Goal: Entertainment & Leisure: Browse casually

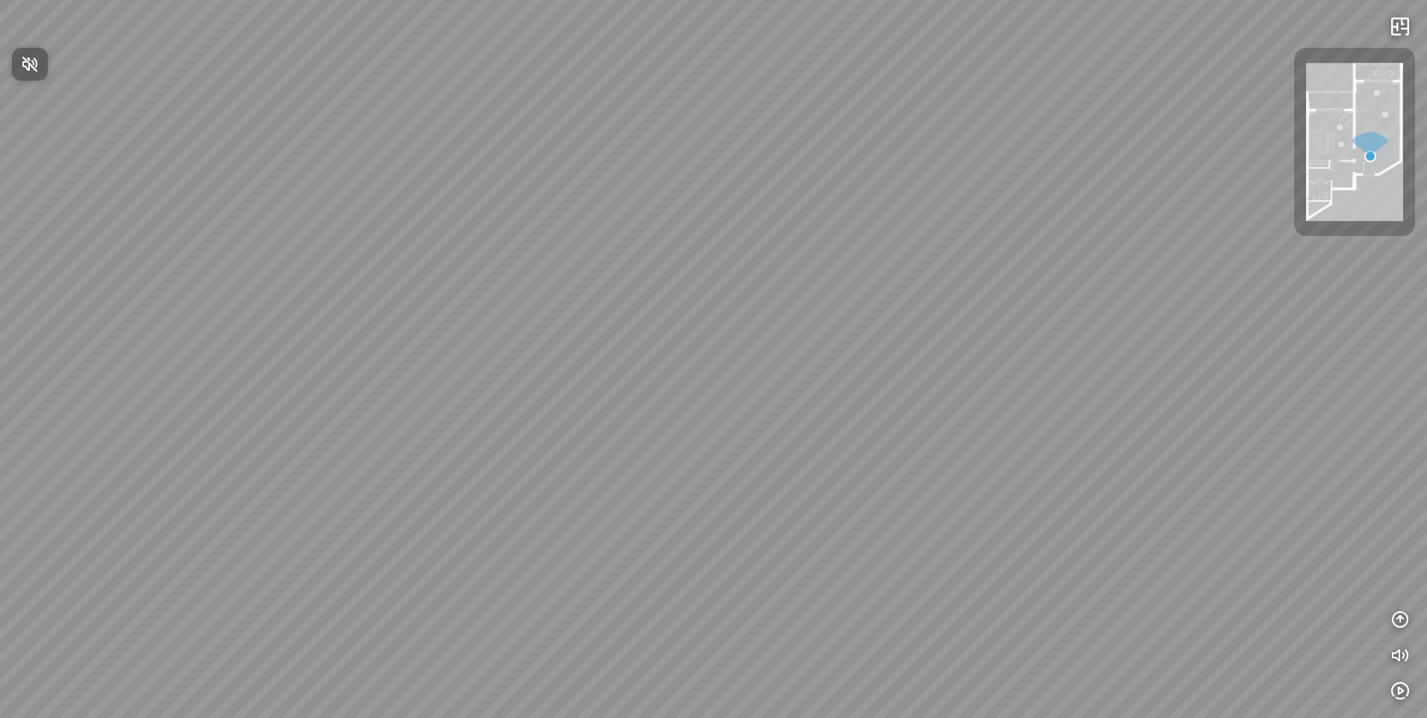
click at [926, 566] on div at bounding box center [713, 359] width 1427 height 718
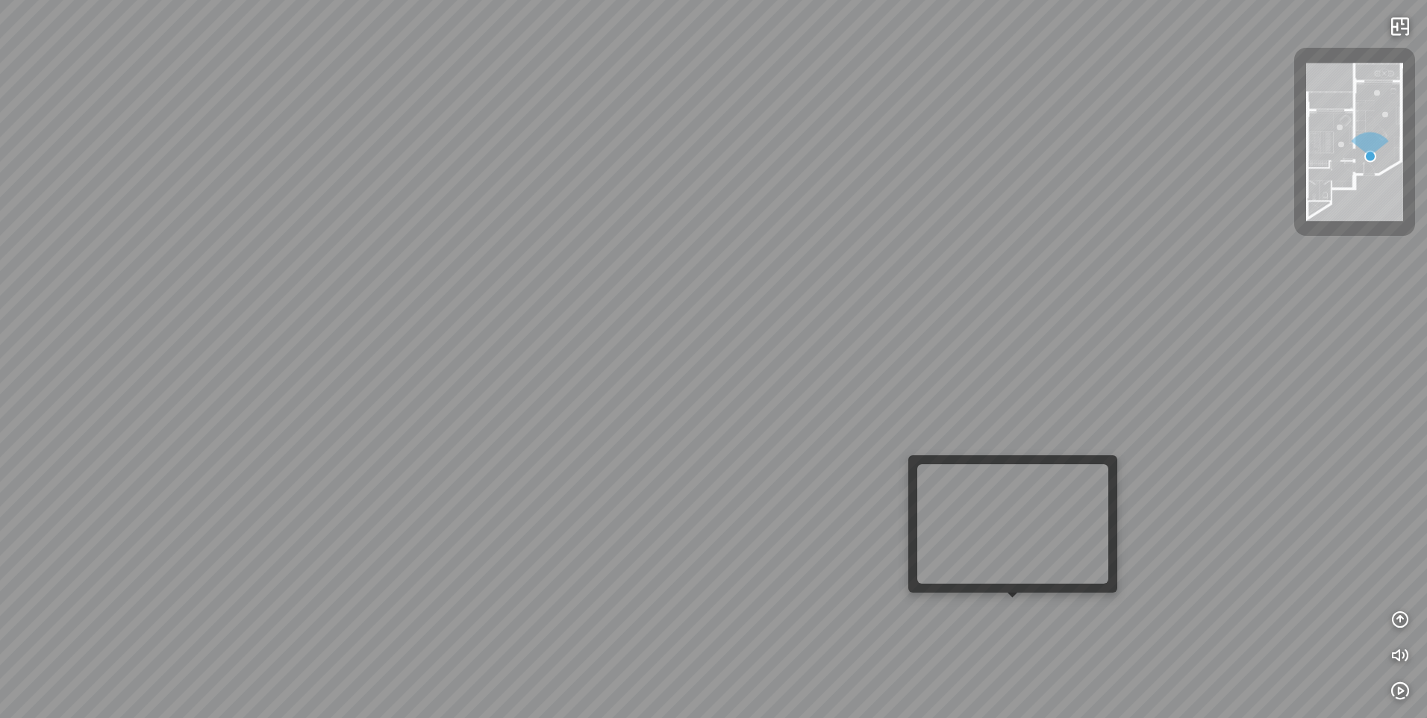
click at [1009, 612] on div "Bedroom" at bounding box center [713, 359] width 1427 height 718
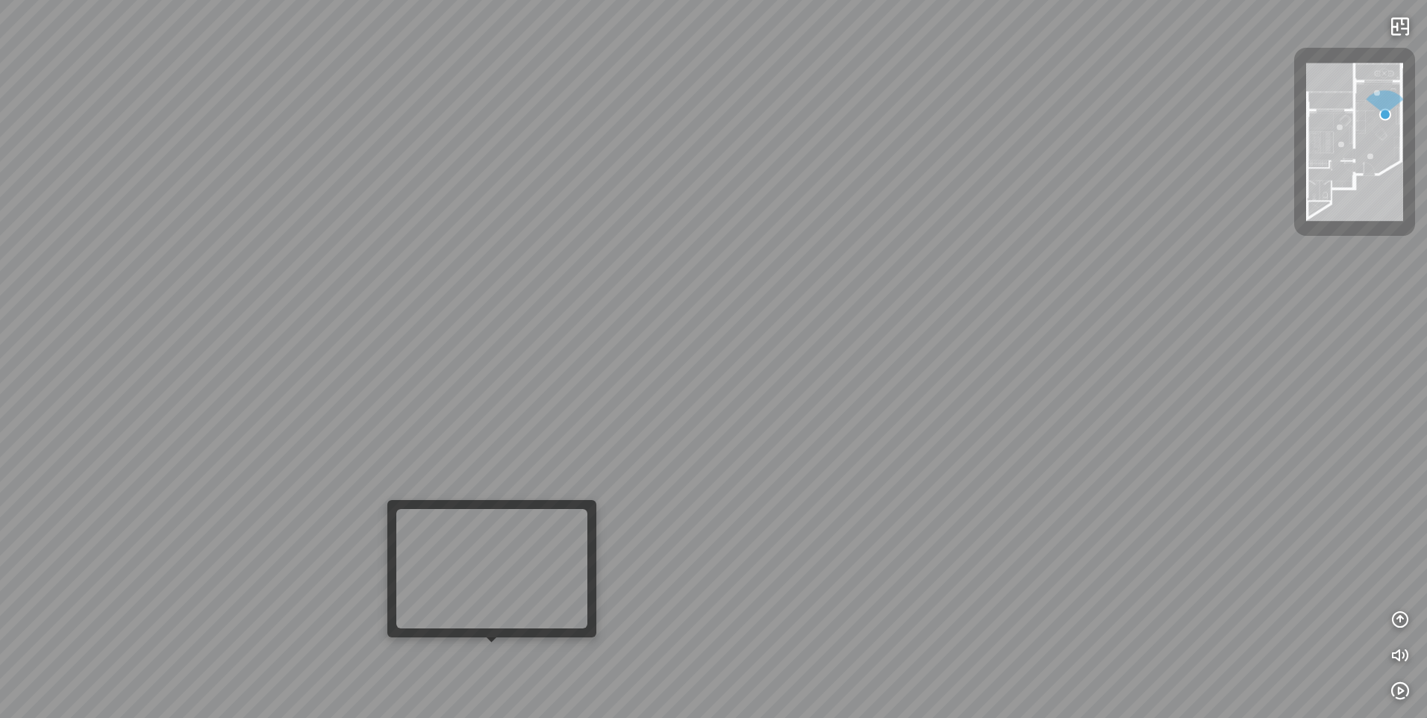
click at [487, 656] on div "Bedroom" at bounding box center [713, 359] width 1427 height 718
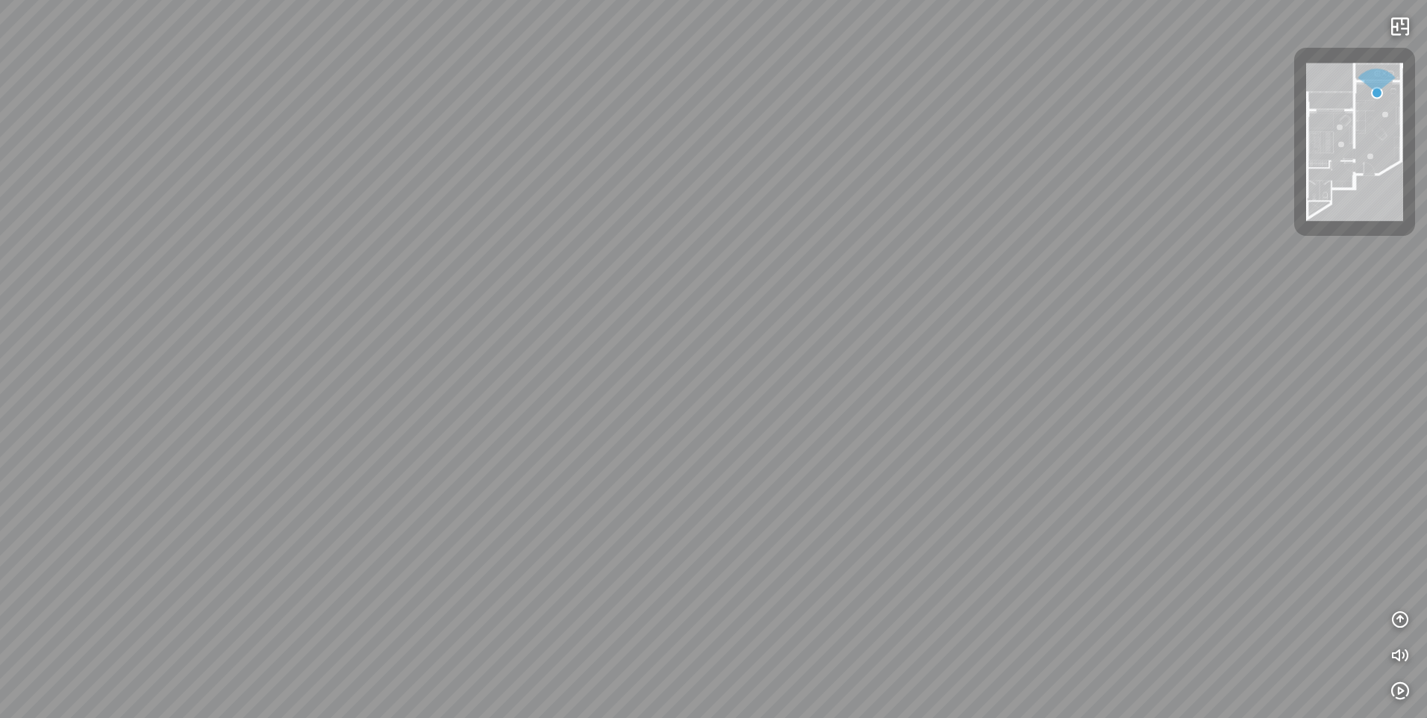
click at [487, 656] on div "Bedroom" at bounding box center [713, 359] width 1427 height 718
click at [1399, 617] on icon "button" at bounding box center [1400, 619] width 18 height 18
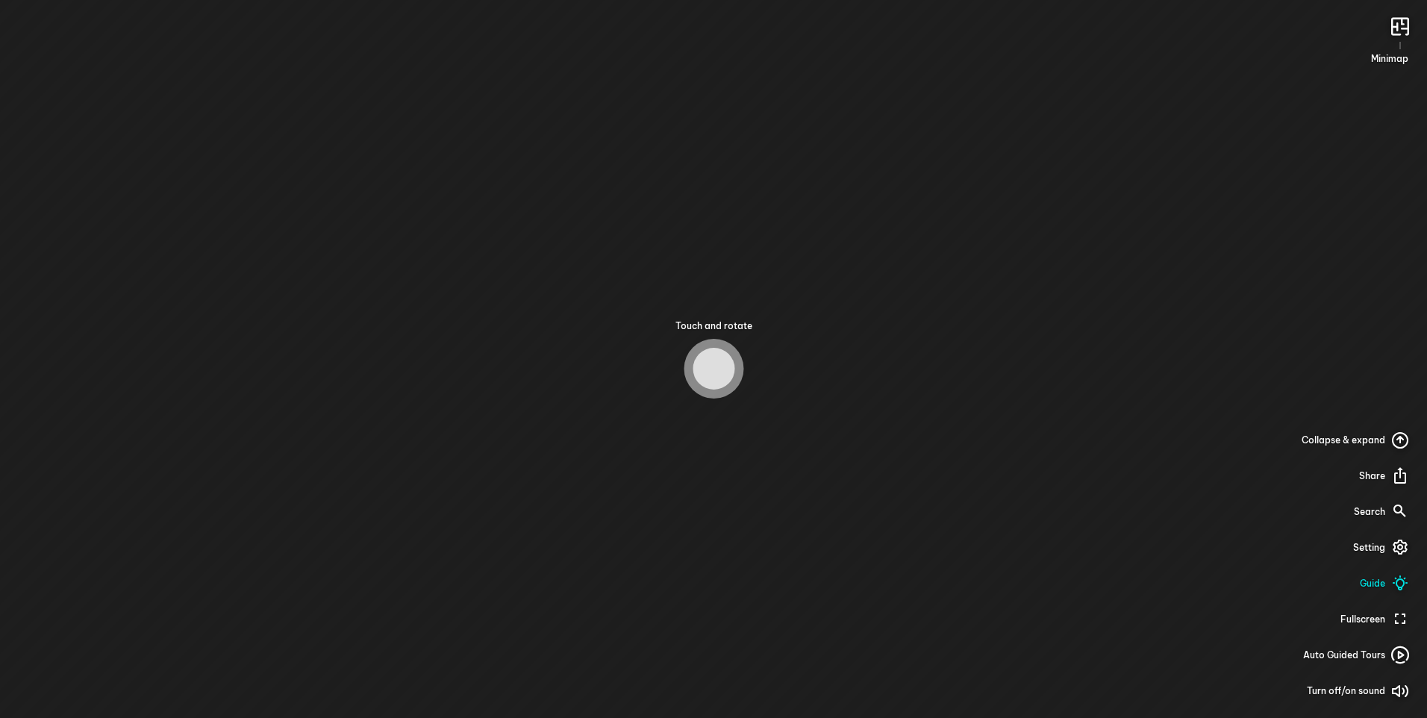
click at [702, 444] on div "Touch and rotate Minimap Collapse & expand Share Search Setting Guide Fullscree…" at bounding box center [713, 359] width 1427 height 718
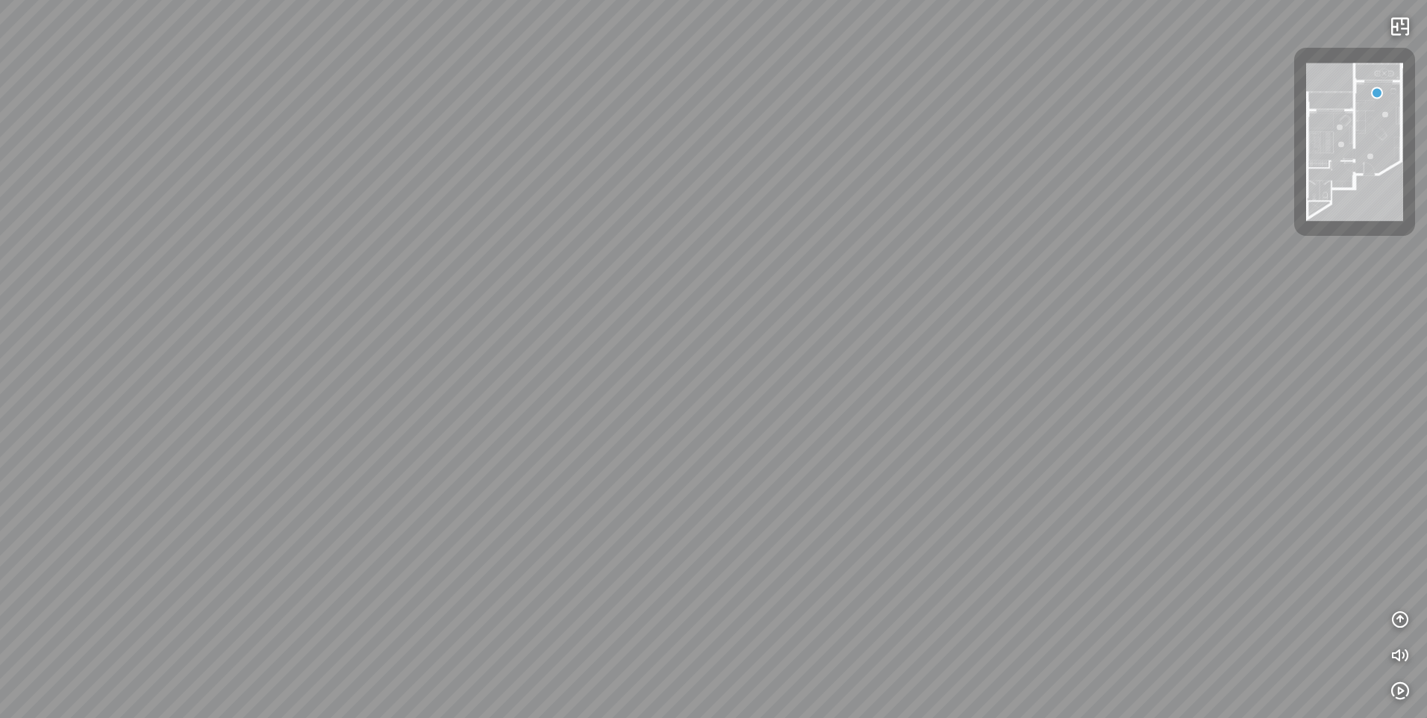
drag, startPoint x: 696, startPoint y: 399, endPoint x: 1043, endPoint y: 278, distance: 367.7
click at [1043, 278] on div "Bedroom" at bounding box center [713, 359] width 1427 height 718
click at [877, 375] on div "Bedroom" at bounding box center [713, 359] width 1427 height 718
drag, startPoint x: 1030, startPoint y: 365, endPoint x: 1083, endPoint y: 351, distance: 55.6
click at [1036, 364] on div "Bedroom" at bounding box center [713, 359] width 1427 height 718
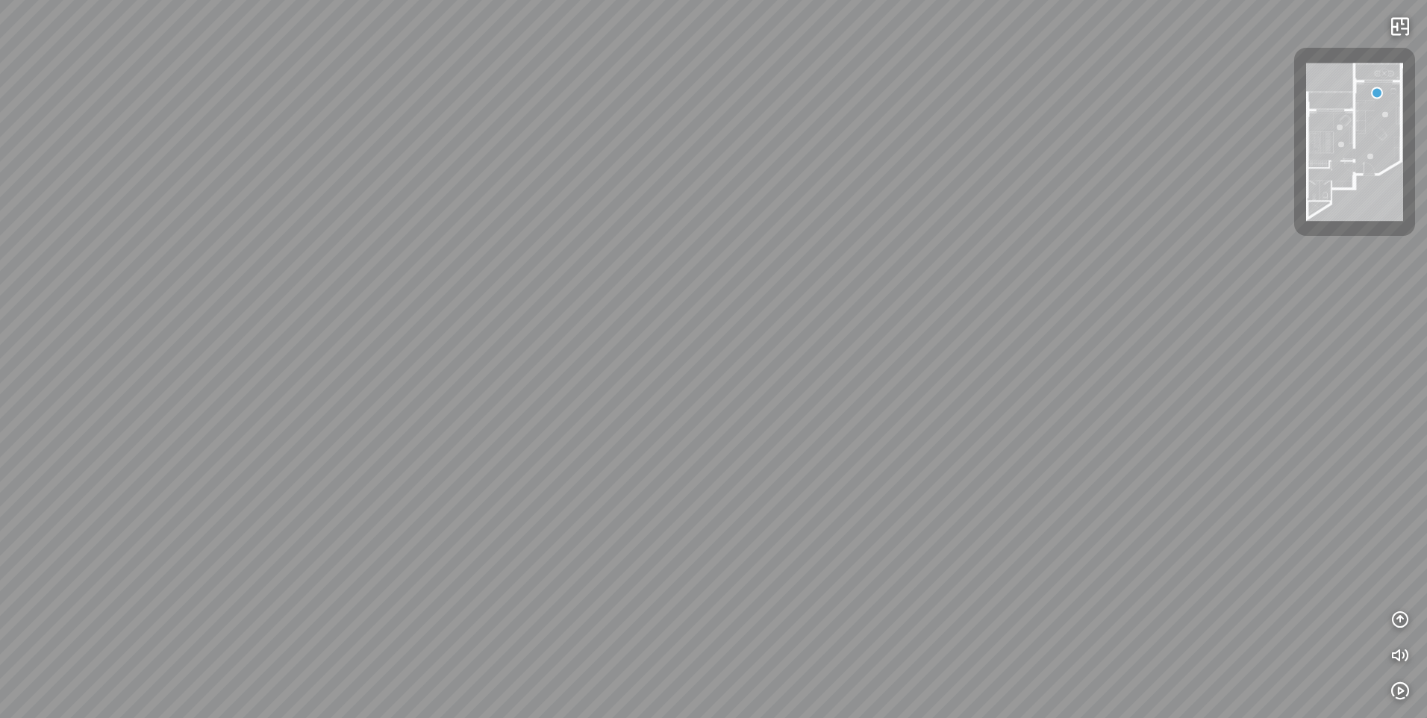
drag, startPoint x: 1182, startPoint y: 384, endPoint x: 808, endPoint y: 447, distance: 379.2
click at [810, 441] on div "Bedroom" at bounding box center [713, 359] width 1427 height 718
click at [809, 444] on div "Bedroom" at bounding box center [713, 359] width 1427 height 718
click at [808, 445] on div "Bedroom" at bounding box center [713, 359] width 1427 height 718
click at [809, 453] on div "Bedroom" at bounding box center [713, 359] width 1427 height 718
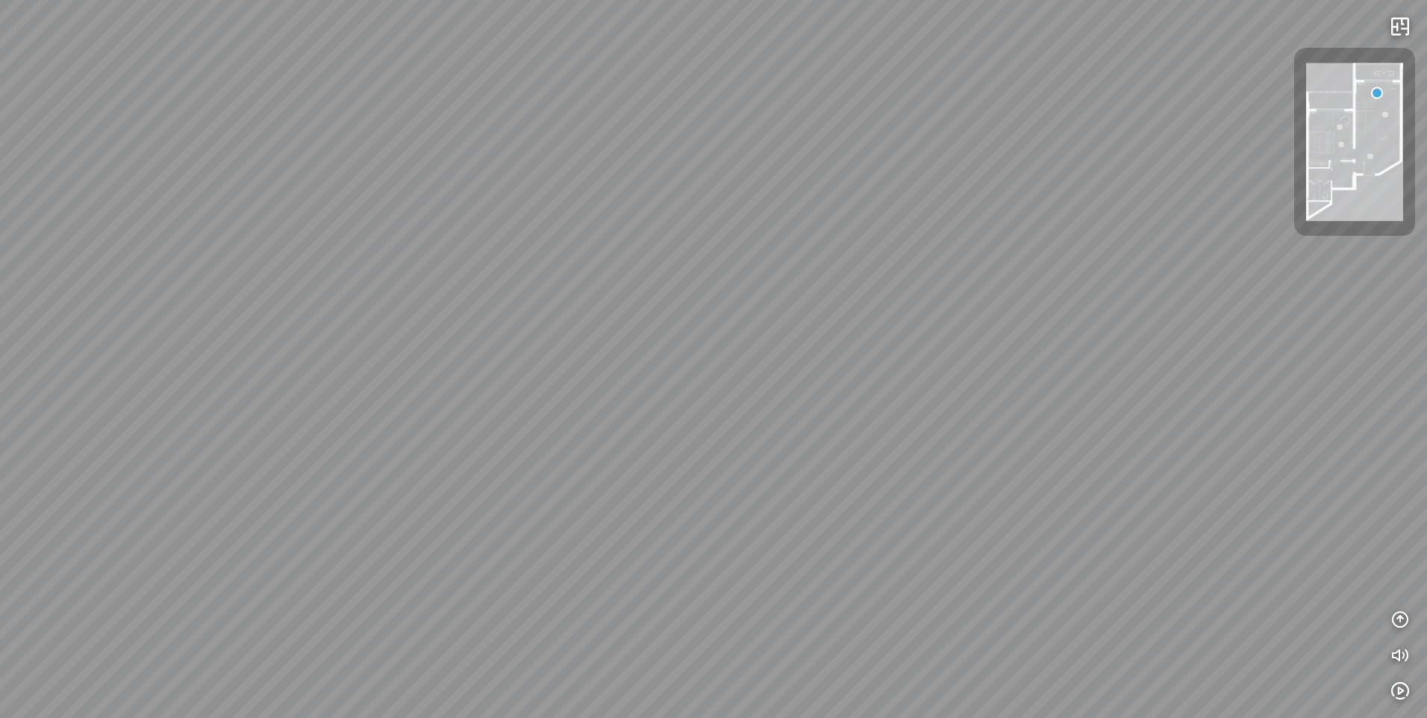
drag, startPoint x: 804, startPoint y: 457, endPoint x: 835, endPoint y: 541, distance: 89.3
click at [834, 523] on div "Bedroom" at bounding box center [713, 359] width 1427 height 718
click at [835, 541] on div "Bedroom" at bounding box center [713, 359] width 1427 height 718
drag, startPoint x: 835, startPoint y: 541, endPoint x: 831, endPoint y: 499, distance: 42.0
click at [832, 524] on div "Bedroom" at bounding box center [713, 359] width 1427 height 718
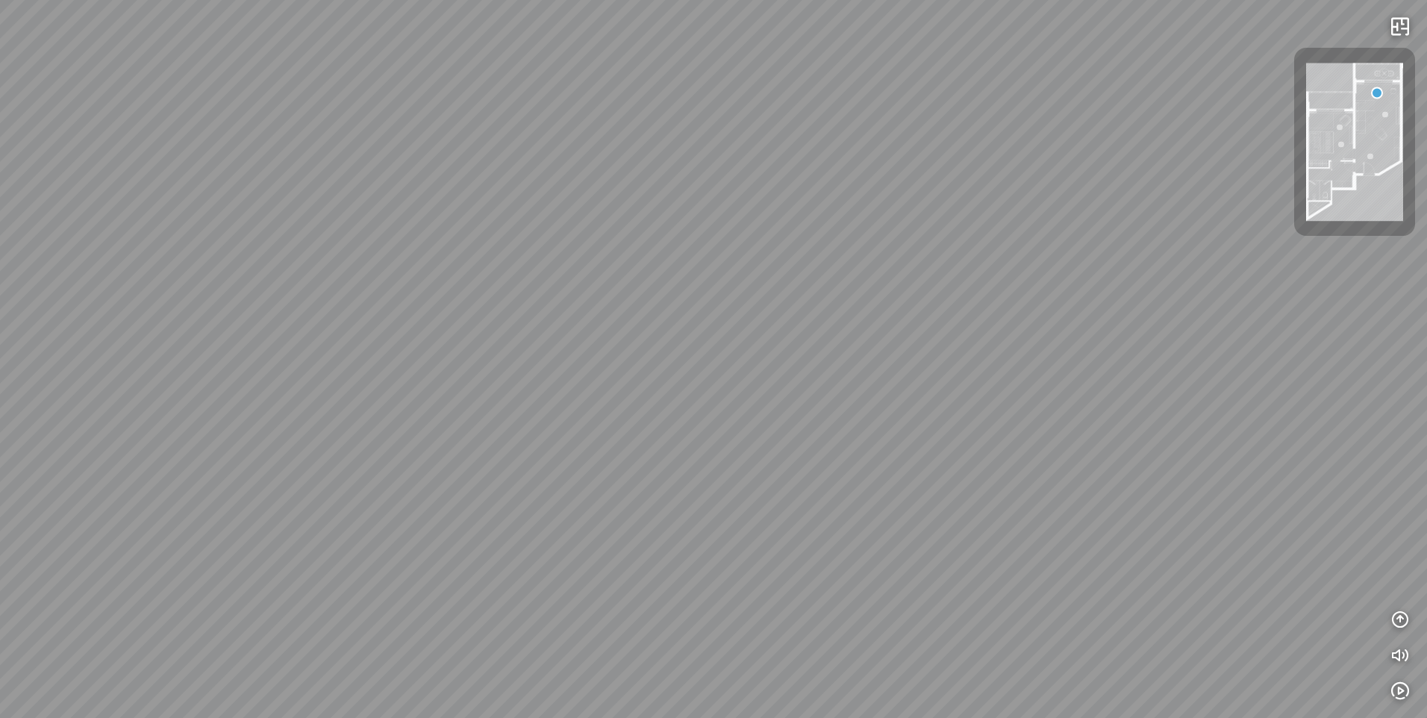
drag, startPoint x: 831, startPoint y: 499, endPoint x: 842, endPoint y: 317, distance: 182.4
click at [842, 317] on div "Bedroom" at bounding box center [713, 359] width 1427 height 718
drag, startPoint x: 1227, startPoint y: 389, endPoint x: 966, endPoint y: 448, distance: 267.2
click at [1021, 439] on div "Bedroom" at bounding box center [713, 359] width 1427 height 718
click at [941, 455] on div "Bedroom" at bounding box center [713, 359] width 1427 height 718
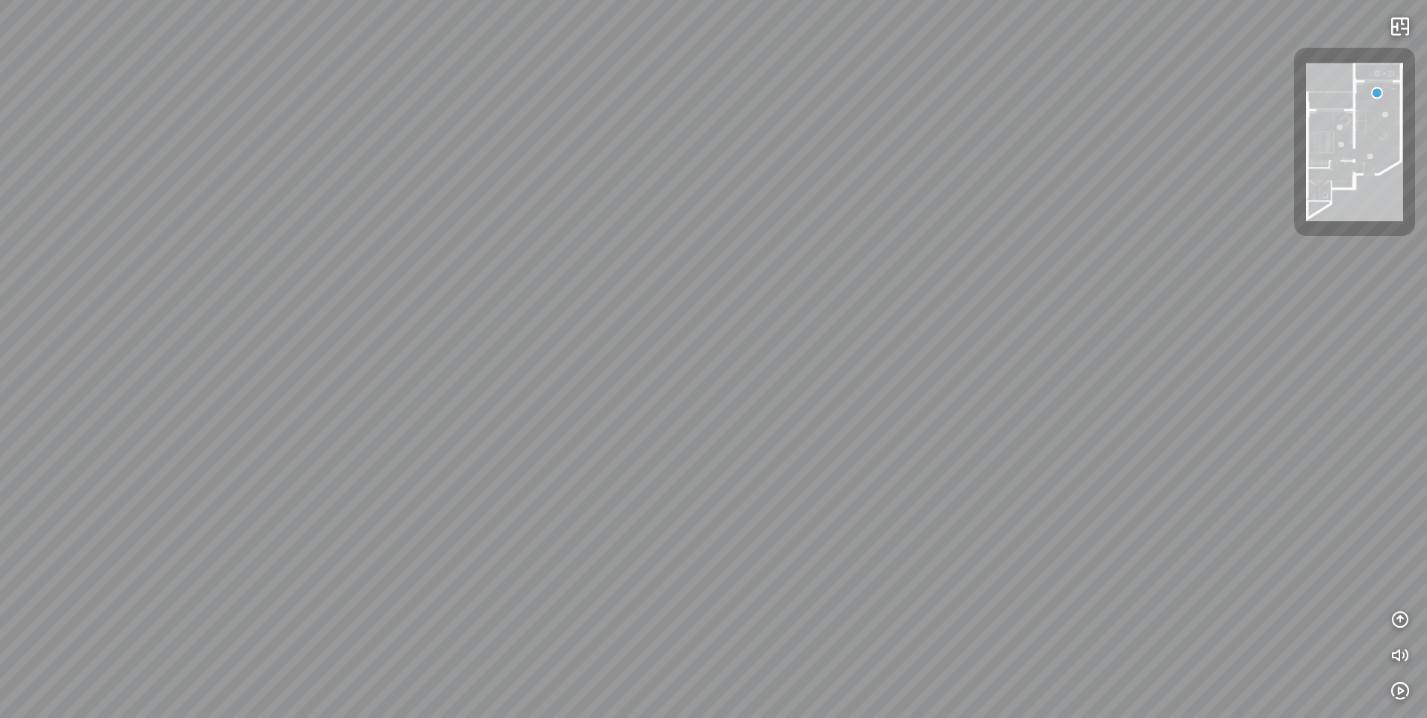
click at [941, 455] on div "Bedroom" at bounding box center [713, 359] width 1427 height 718
click at [941, 455] on div at bounding box center [713, 359] width 1427 height 718
click at [919, 382] on div "Bedroom" at bounding box center [713, 359] width 1427 height 718
drag, startPoint x: 685, startPoint y: 434, endPoint x: 737, endPoint y: 439, distance: 52.4
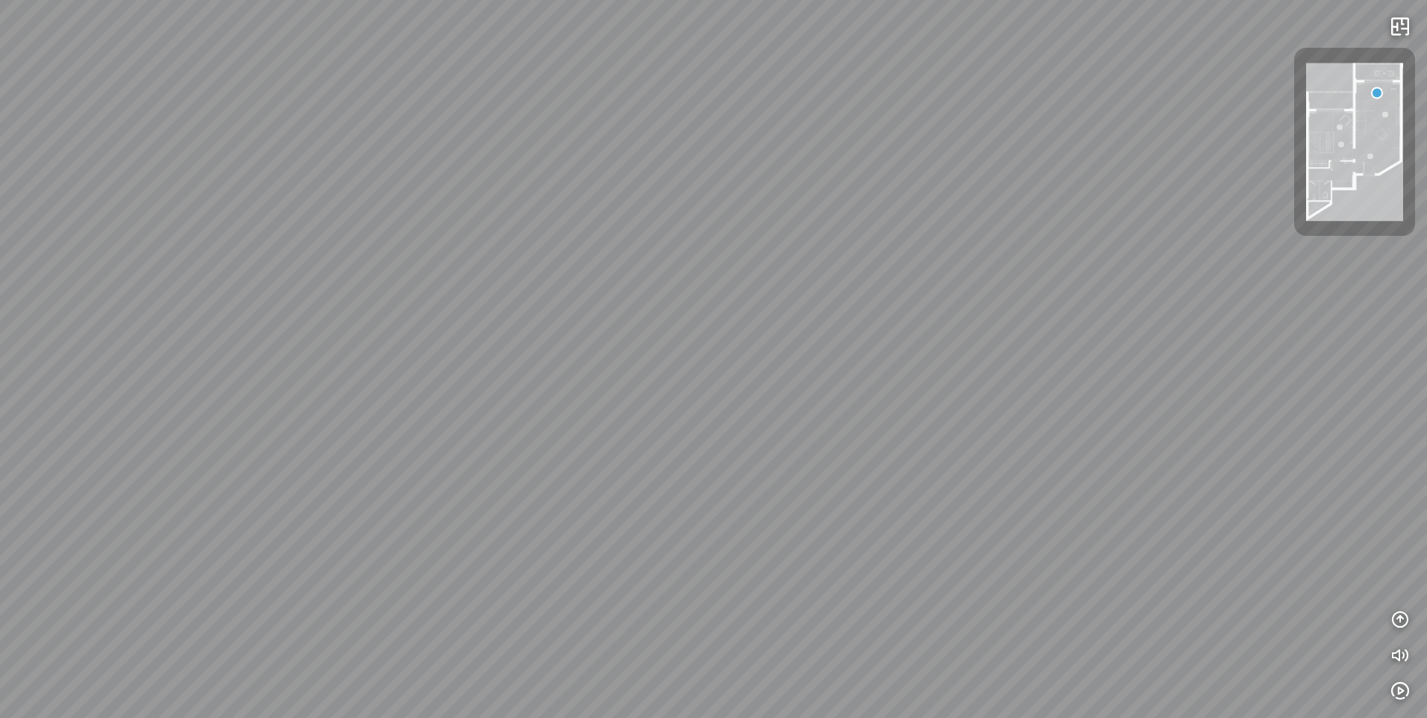
click at [737, 439] on div "Bedroom" at bounding box center [713, 359] width 1427 height 718
drag, startPoint x: 674, startPoint y: 424, endPoint x: 545, endPoint y: 519, distance: 160.1
click at [545, 514] on div "Bedroom" at bounding box center [713, 359] width 1427 height 718
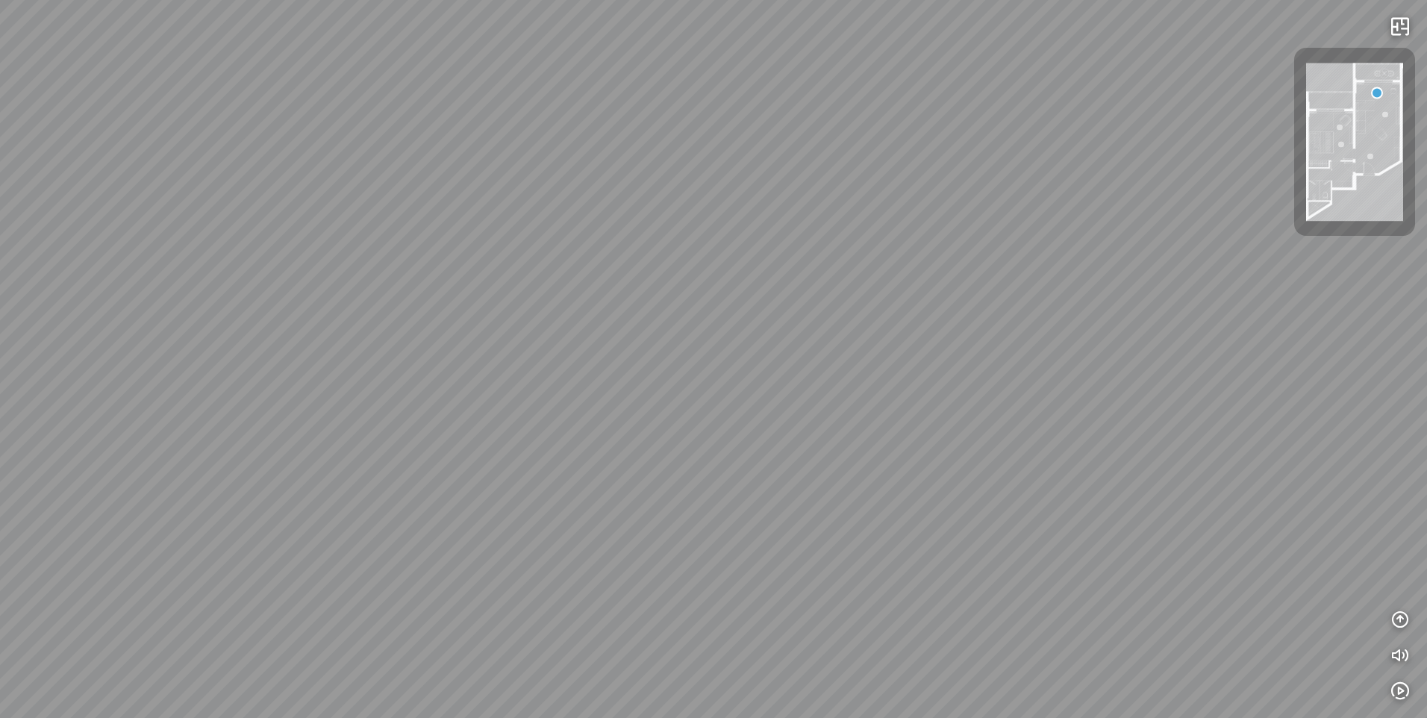
drag, startPoint x: 545, startPoint y: 528, endPoint x: 555, endPoint y: 541, distance: 17.0
click at [555, 549] on div "Bedroom" at bounding box center [713, 359] width 1427 height 718
drag, startPoint x: 569, startPoint y: 492, endPoint x: 608, endPoint y: 401, distance: 99.6
click at [608, 401] on div "Bedroom" at bounding box center [713, 359] width 1427 height 718
drag, startPoint x: 1077, startPoint y: 557, endPoint x: 811, endPoint y: 560, distance: 266.4
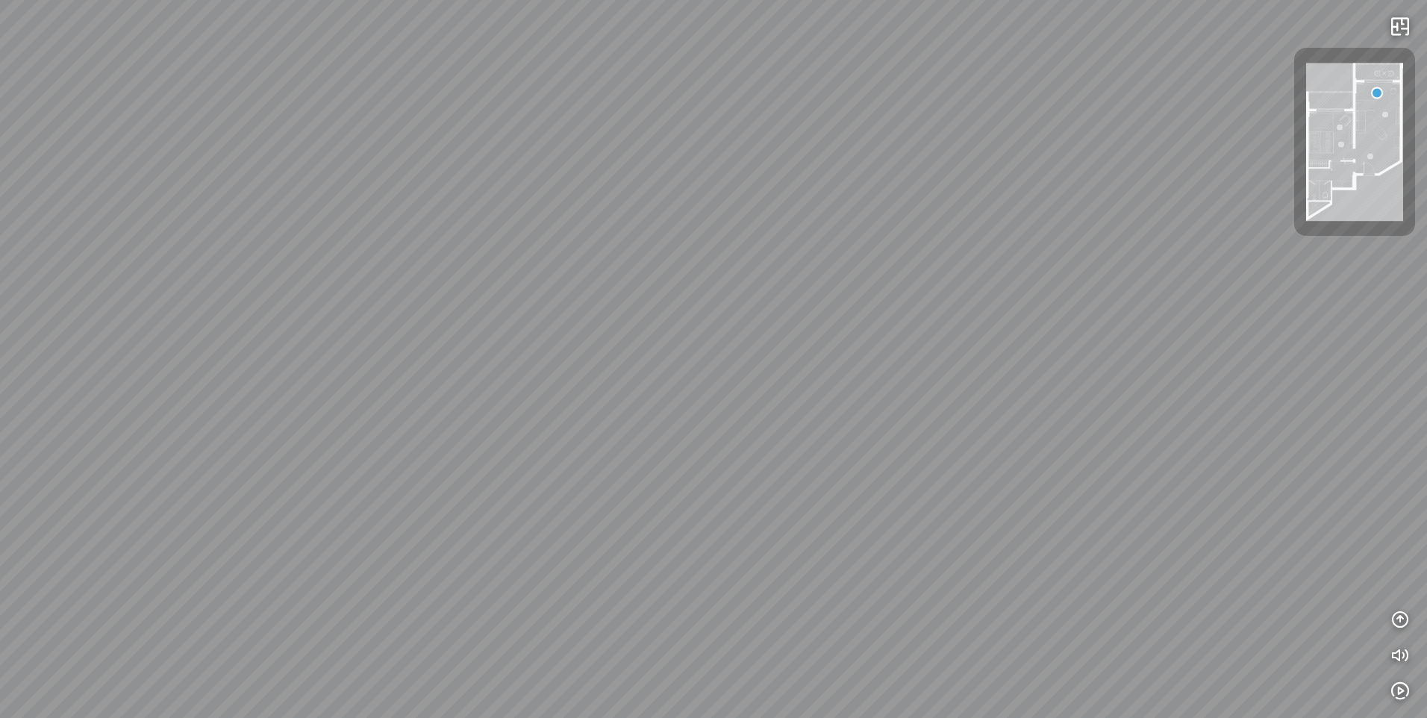
click at [811, 560] on div "Bedroom" at bounding box center [713, 359] width 1427 height 718
